Goal: Register for event/course

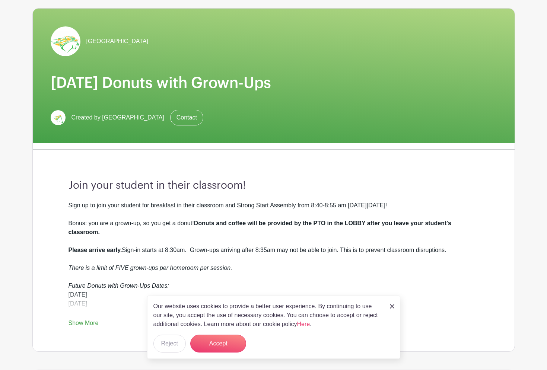
scroll to position [149, 0]
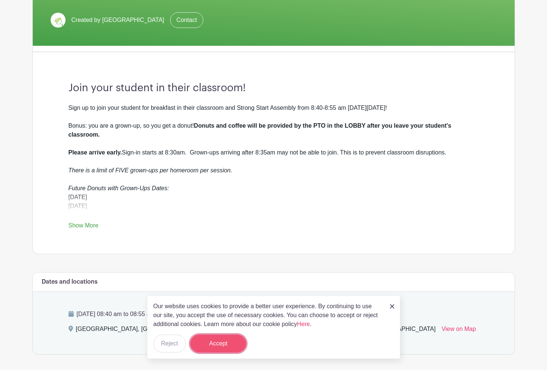
click at [225, 342] on button "Accept" at bounding box center [218, 344] width 56 height 18
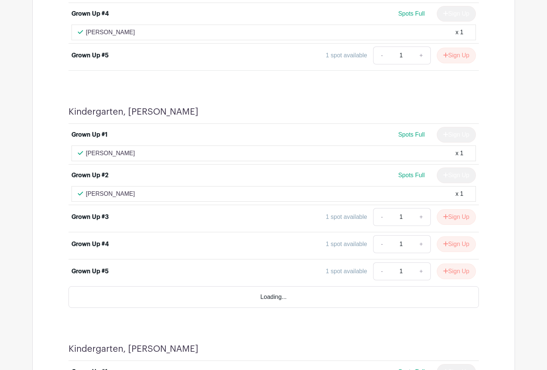
scroll to position [1973, 0]
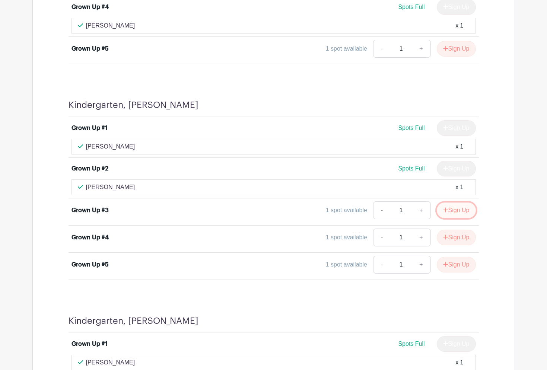
click at [465, 209] on button "Sign Up" at bounding box center [456, 211] width 39 height 16
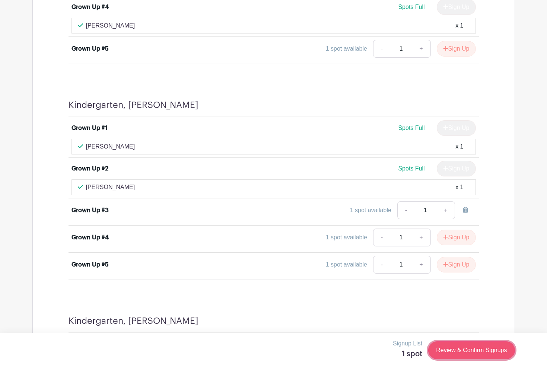
click at [460, 347] on link "Review & Confirm Signups" at bounding box center [471, 350] width 86 height 18
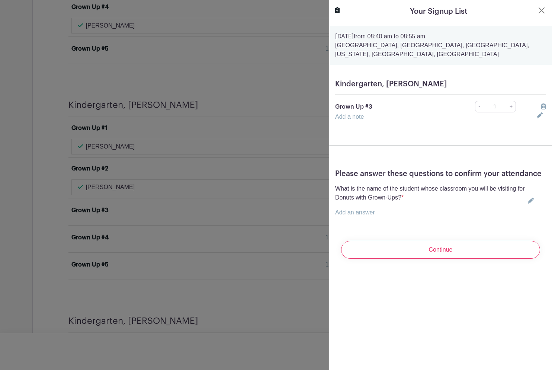
click at [428, 145] on form "[DATE] 08:40 am to 08:55 am [GEOGRAPHIC_DATA], [GEOGRAPHIC_DATA], [GEOGRAPHIC_D…" at bounding box center [440, 145] width 223 height 239
drag, startPoint x: 354, startPoint y: 129, endPoint x: 355, endPoint y: 110, distance: 19.0
click at [354, 121] on form "[DATE] 08:40 am to 08:55 am [GEOGRAPHIC_DATA], [GEOGRAPHIC_DATA], [GEOGRAPHIC_D…" at bounding box center [440, 145] width 223 height 239
click at [357, 120] on div "Add a note" at bounding box center [432, 116] width 202 height 9
click at [355, 113] on div "Add a note" at bounding box center [432, 116] width 202 height 9
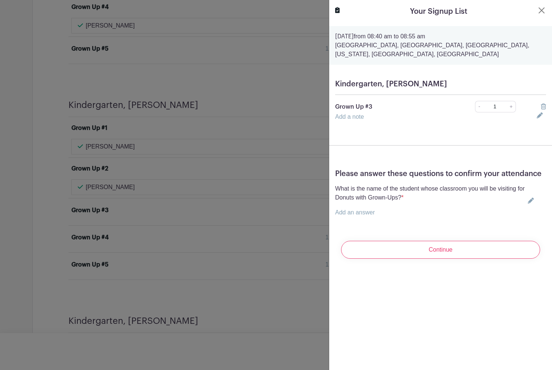
click at [355, 113] on div "Add a note" at bounding box center [432, 116] width 202 height 9
click at [353, 116] on link "Add a note" at bounding box center [349, 117] width 29 height 6
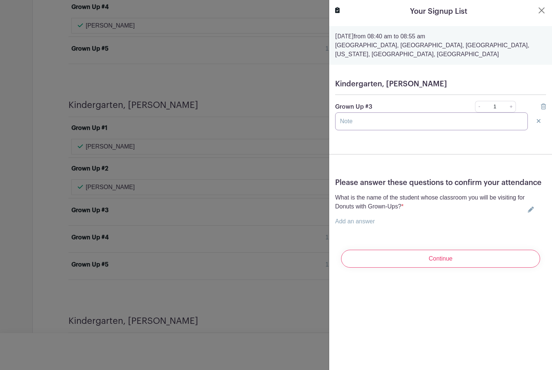
click at [353, 117] on input "text" at bounding box center [431, 121] width 193 height 18
click at [370, 224] on link "Add an answer" at bounding box center [355, 221] width 40 height 6
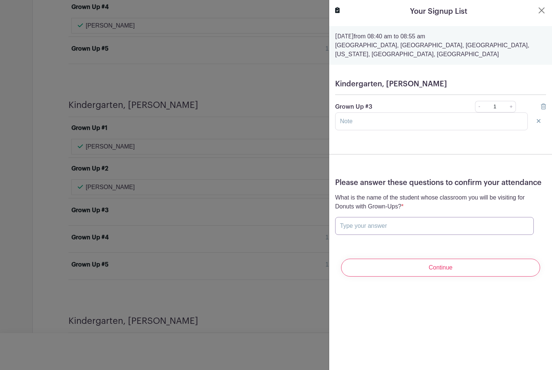
click at [386, 235] on input "text" at bounding box center [434, 226] width 199 height 18
type input "Atti"
click at [538, 12] on button "Close" at bounding box center [542, 10] width 9 height 9
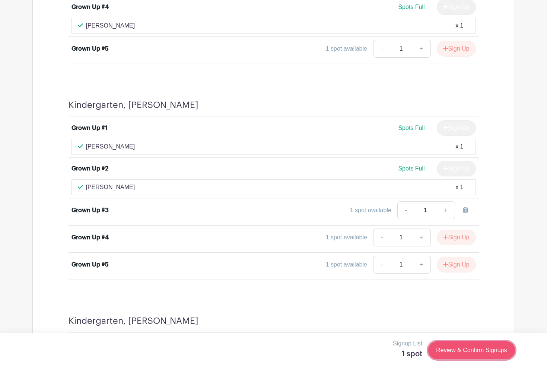
click at [482, 351] on link "Review & Confirm Signups" at bounding box center [471, 350] width 86 height 18
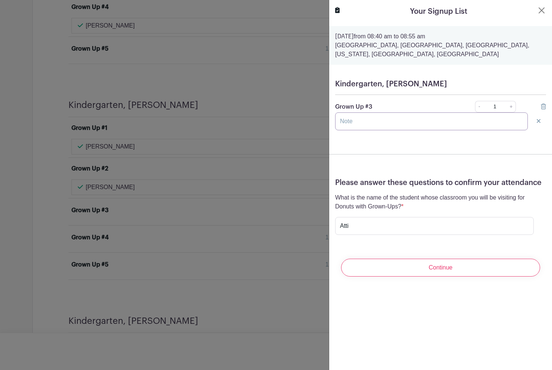
click at [370, 122] on input "text" at bounding box center [431, 121] width 193 height 18
type input "[PERSON_NAME]"
click at [369, 235] on input "Atti" at bounding box center [434, 226] width 199 height 18
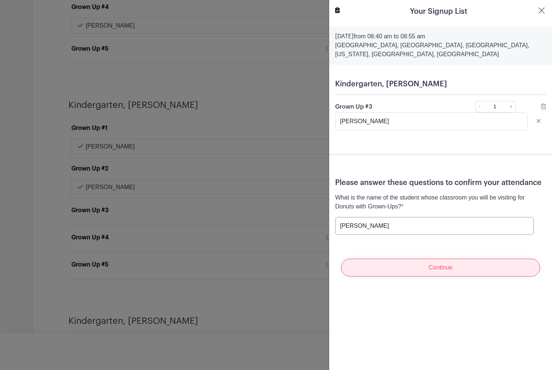
type input "[PERSON_NAME]"
click at [408, 276] on input "Continue" at bounding box center [440, 268] width 199 height 18
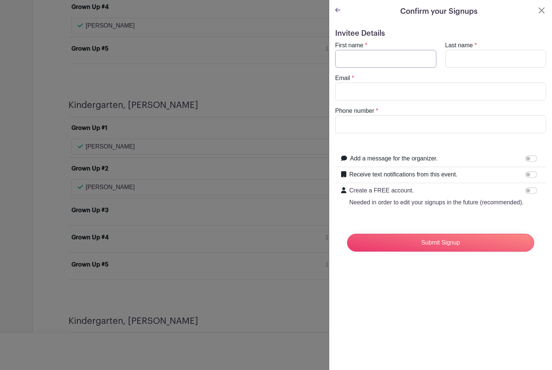
click at [364, 58] on input "First name" at bounding box center [385, 59] width 101 height 18
type input "[PERSON_NAME]"
type input "Nadata"
type input "[EMAIL_ADDRESS][DOMAIN_NAME]"
type input "9179924346"
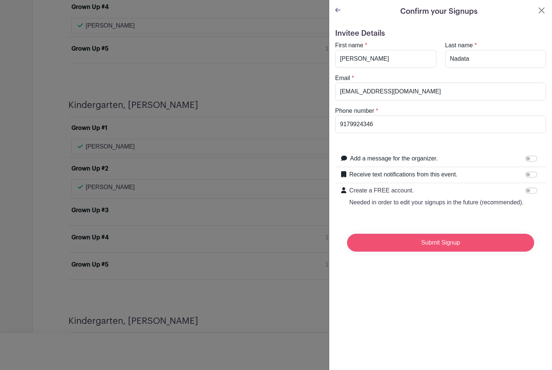
click at [424, 252] on input "Submit Signup" at bounding box center [440, 243] width 187 height 18
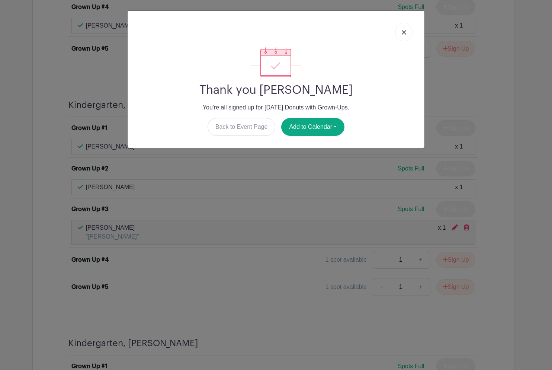
click at [411, 31] on link at bounding box center [404, 32] width 17 height 19
